Goal: Information Seeking & Learning: Learn about a topic

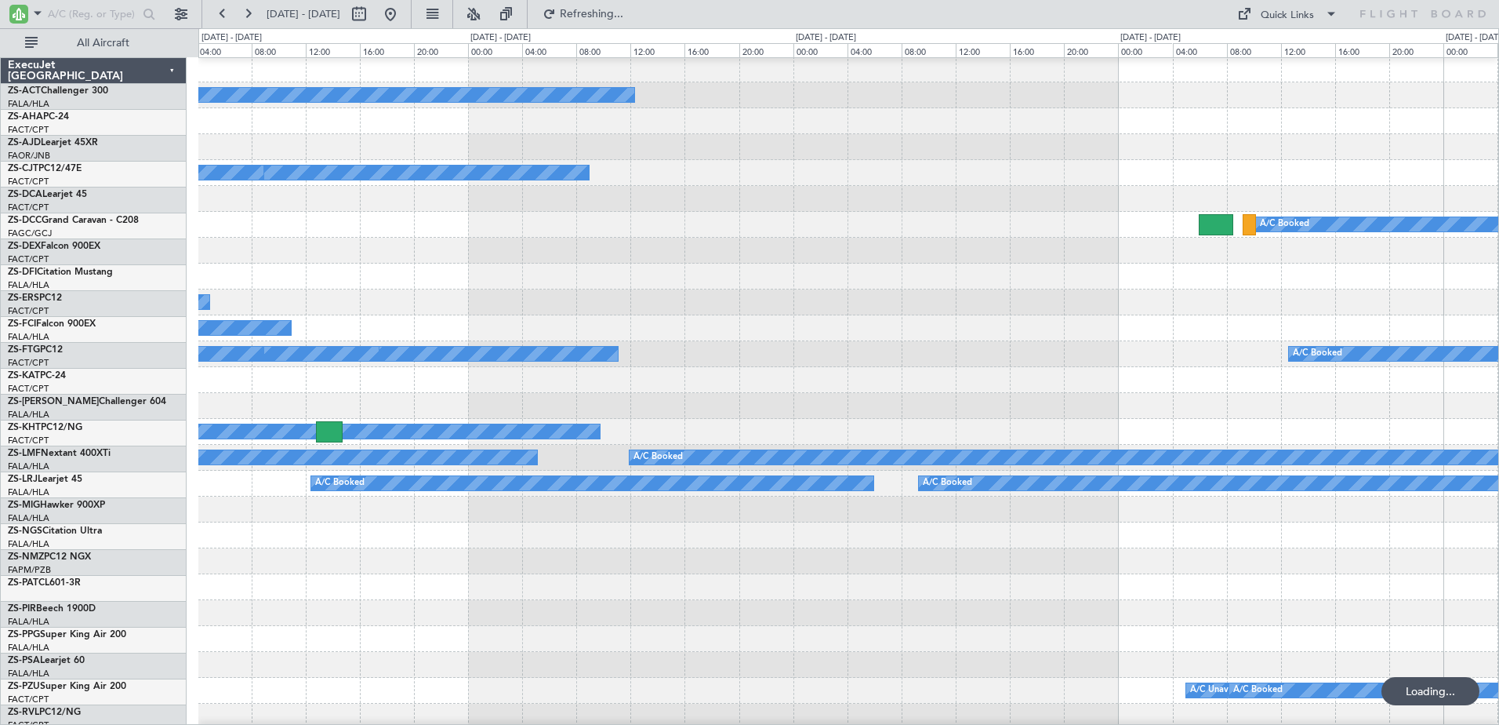
scroll to position [157, 0]
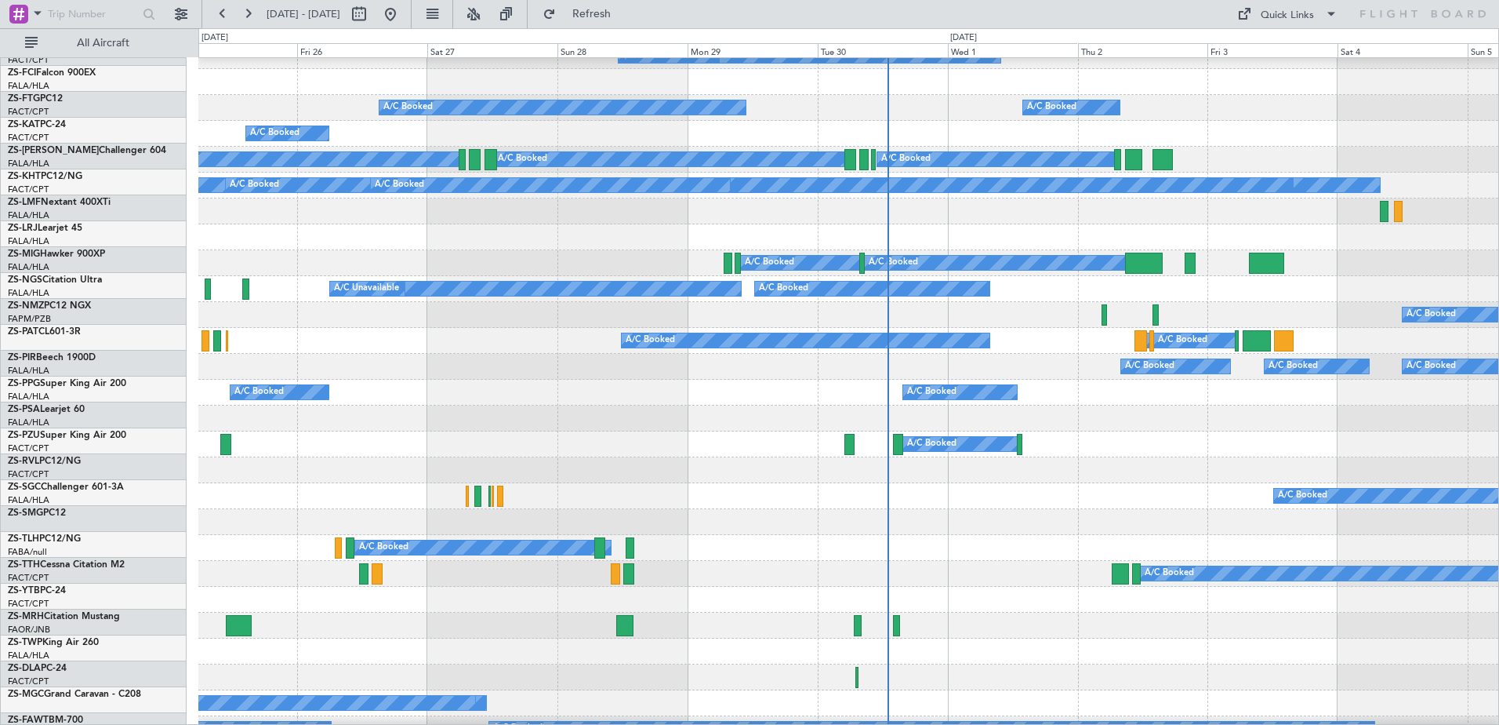
click at [651, 250] on div "A/C Booked A/C Booked A/C Booked" at bounding box center [848, 263] width 1300 height 26
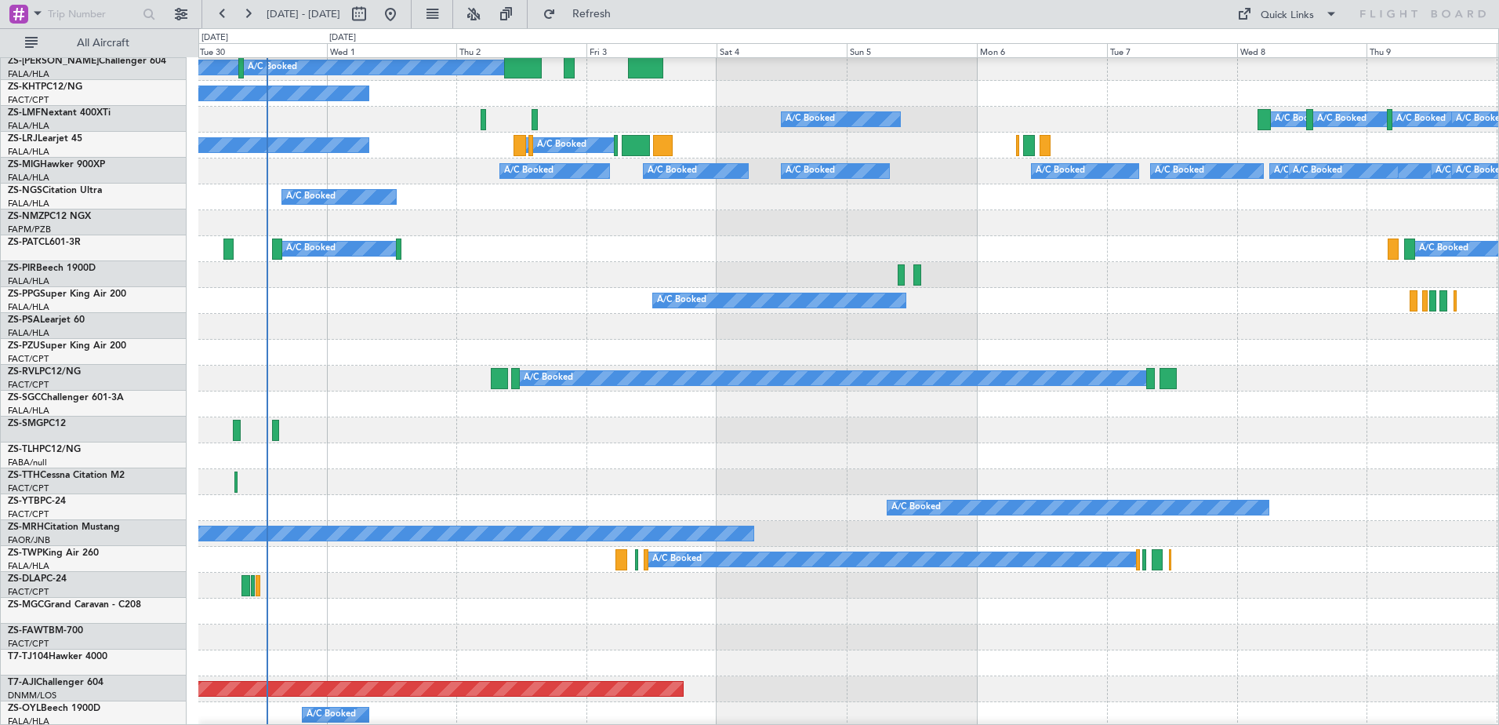
scroll to position [340, 0]
click at [472, 474] on div at bounding box center [848, 482] width 1300 height 26
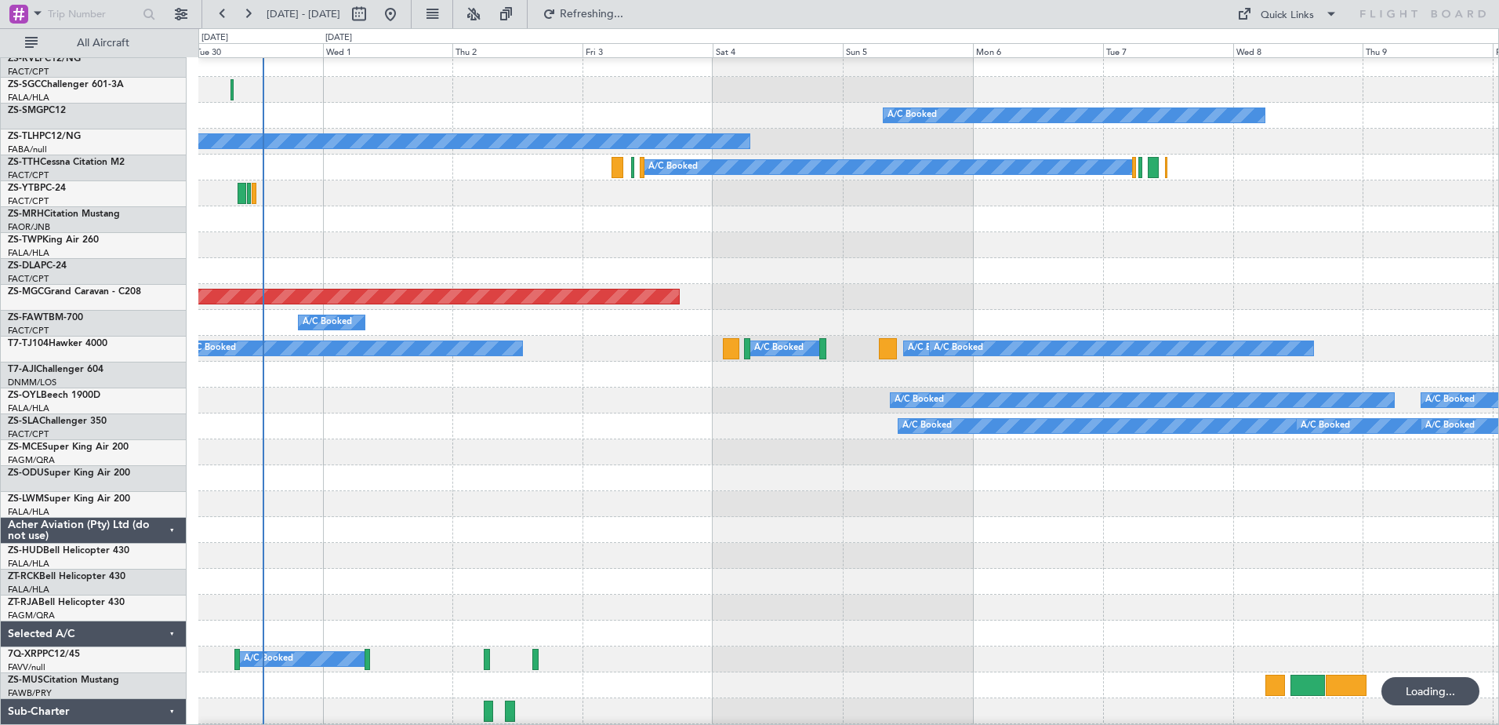
scroll to position [732, 0]
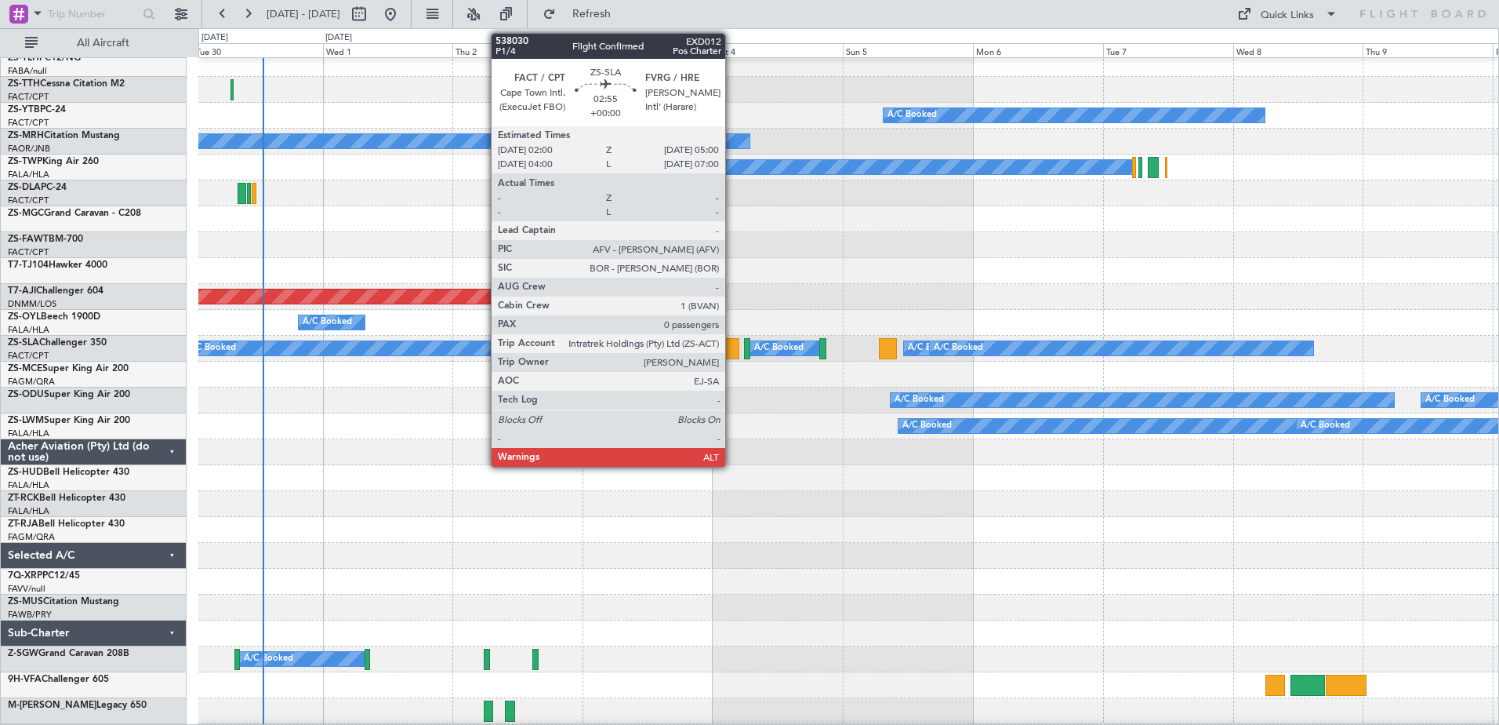
click at [732, 351] on div at bounding box center [731, 348] width 16 height 21
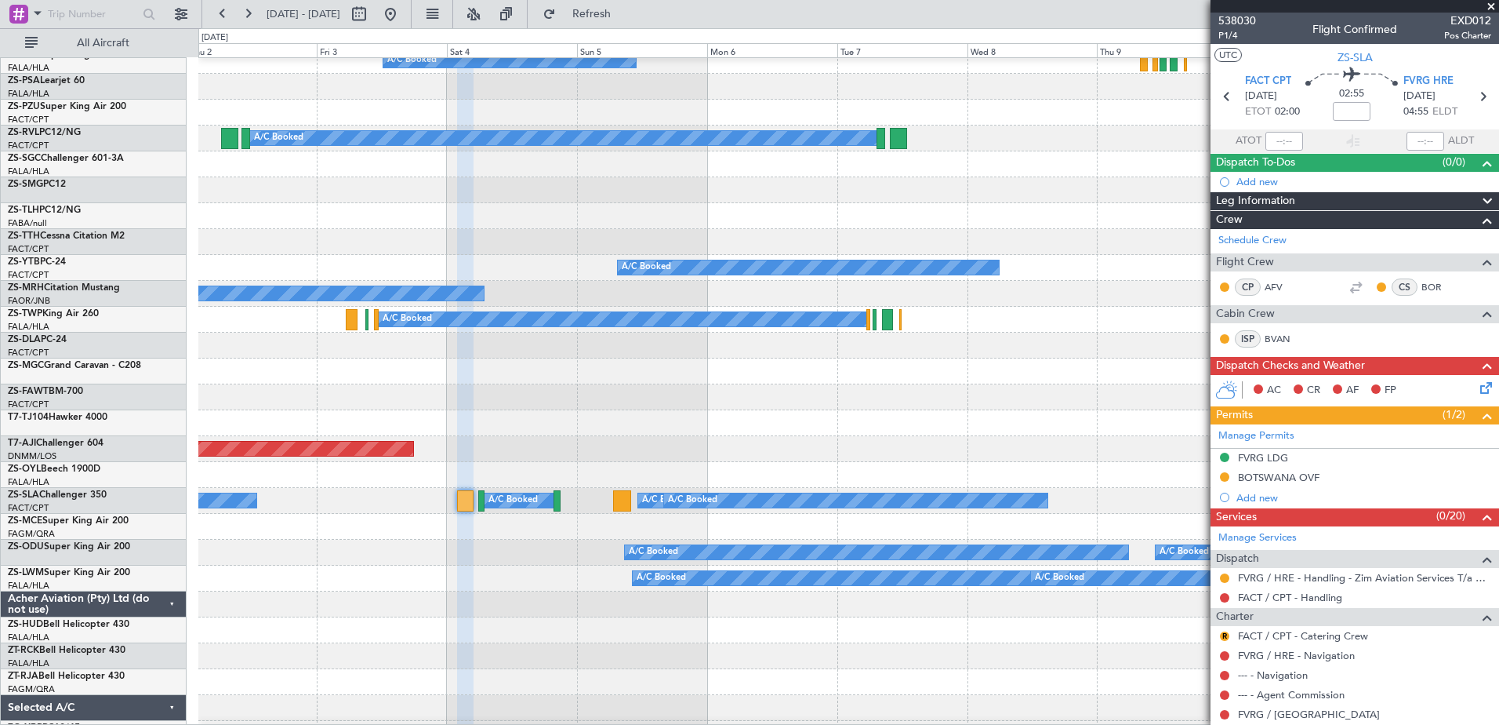
click at [731, 455] on div "Planned Maint Abuja ([PERSON_NAME] Intl)" at bounding box center [848, 449] width 1300 height 26
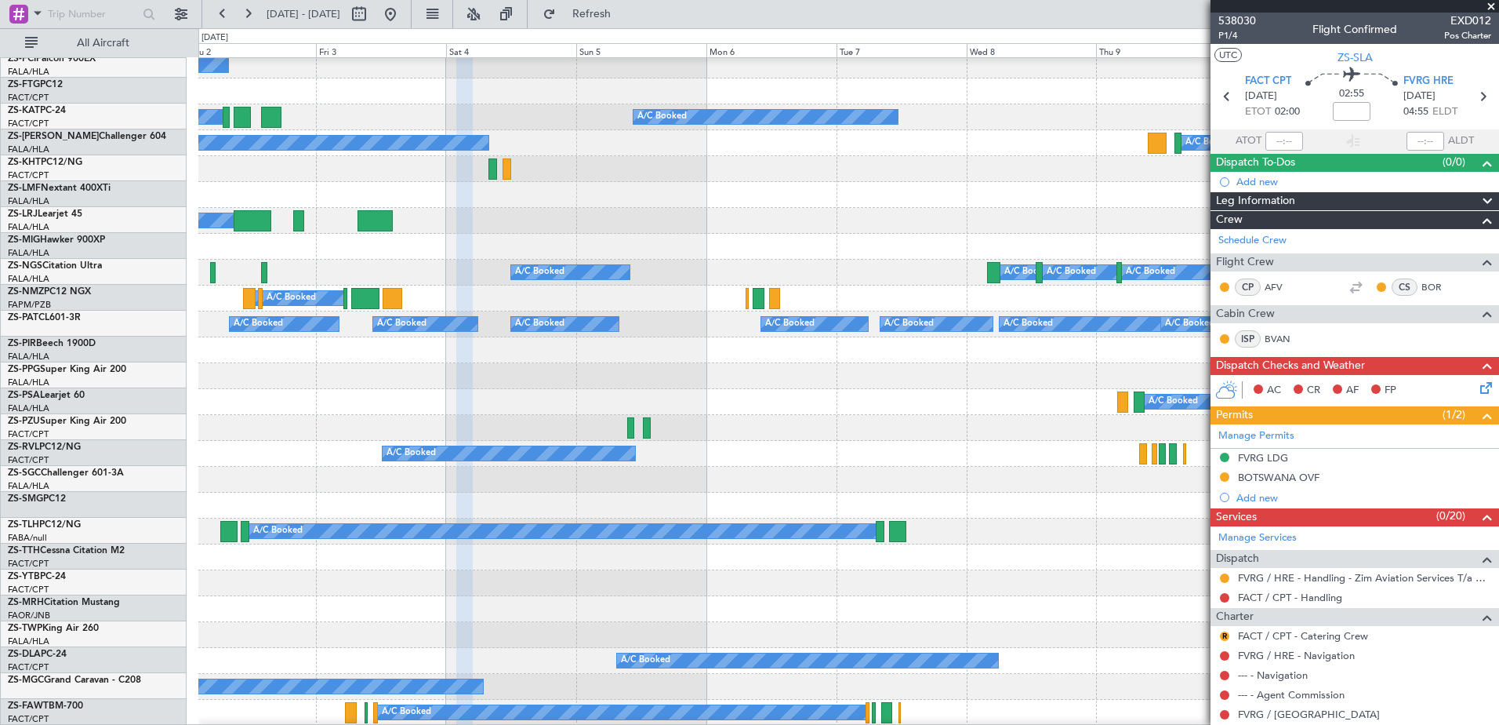
scroll to position [187, 0]
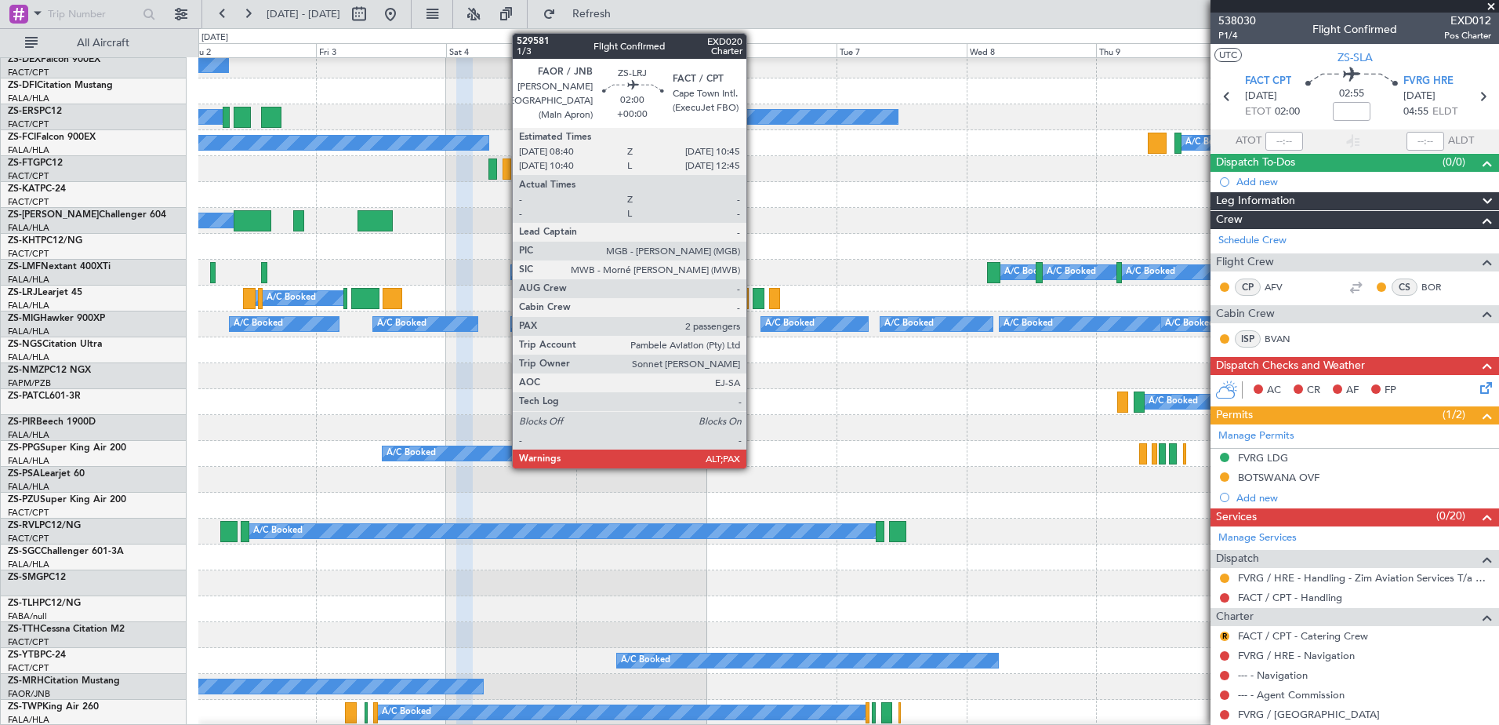
click at [754, 293] on div at bounding box center [759, 298] width 12 height 21
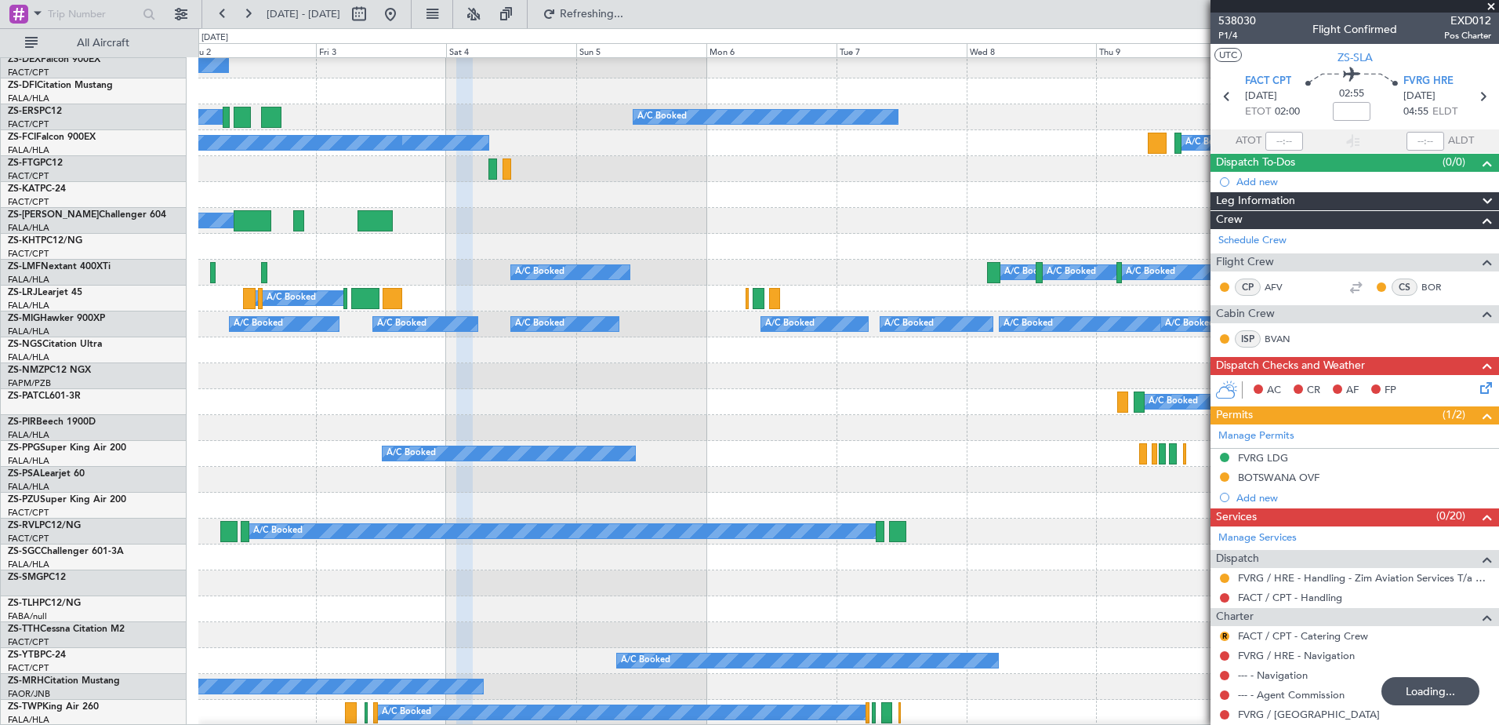
scroll to position [579, 0]
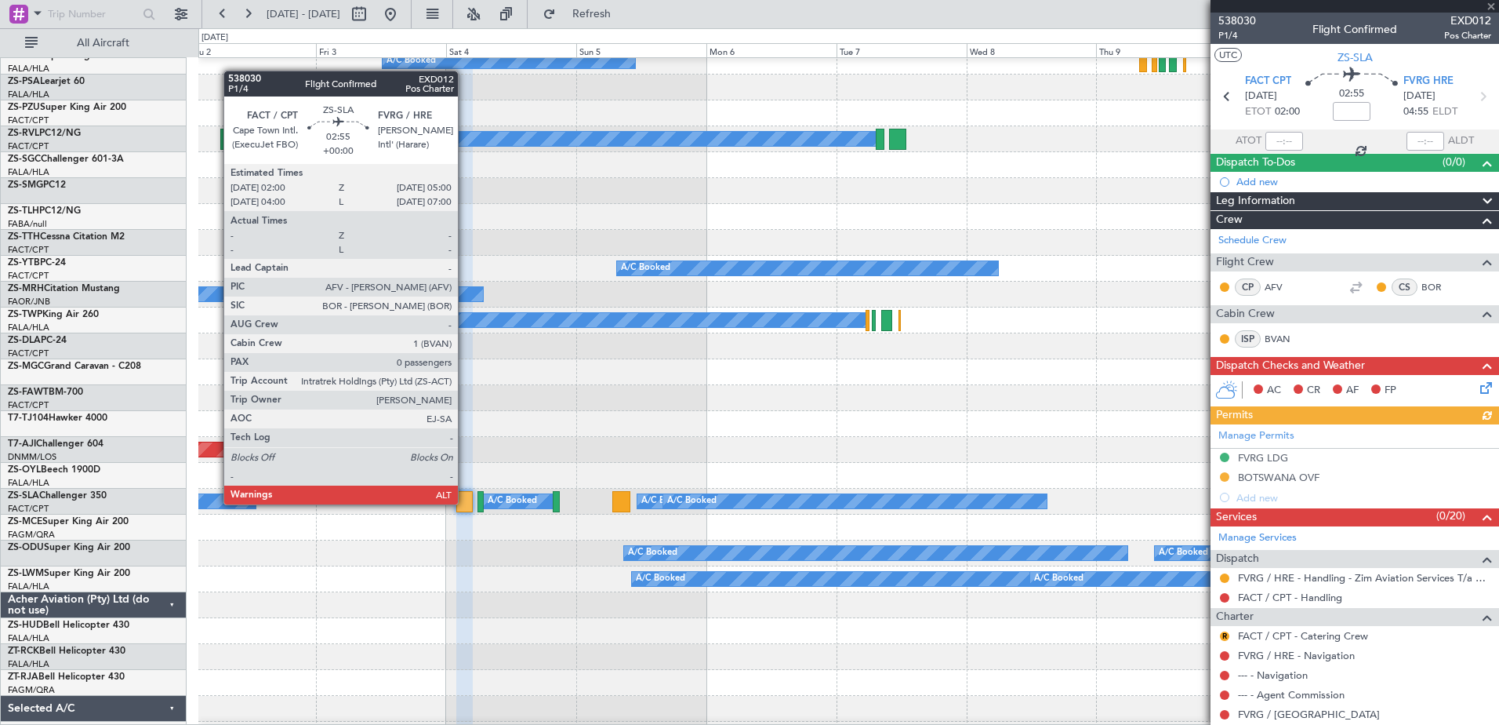
click at [465, 504] on div at bounding box center [464, 501] width 16 height 21
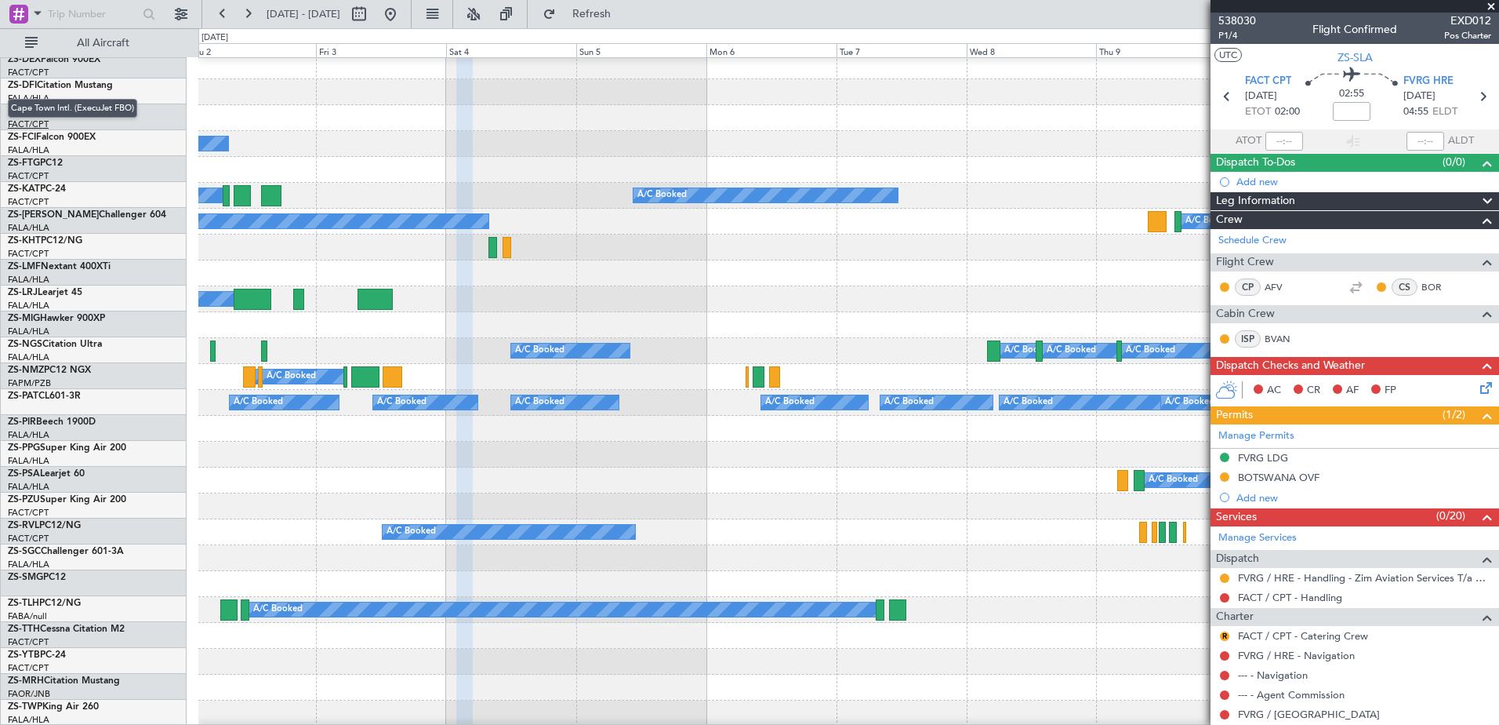
scroll to position [0, 0]
